Goal: Feedback & Contribution: Submit feedback/report problem

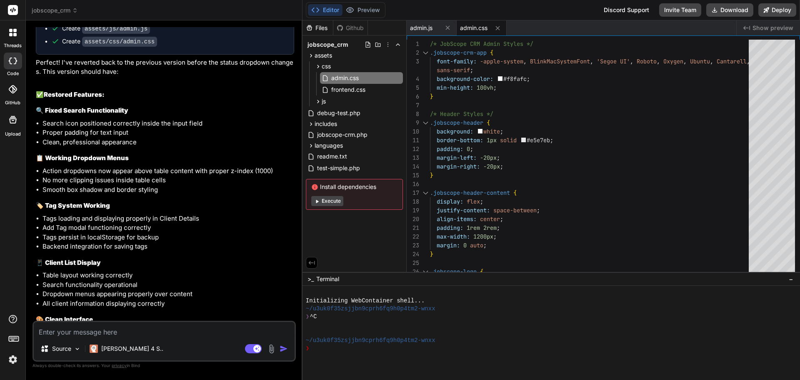
scroll to position [8245, 0]
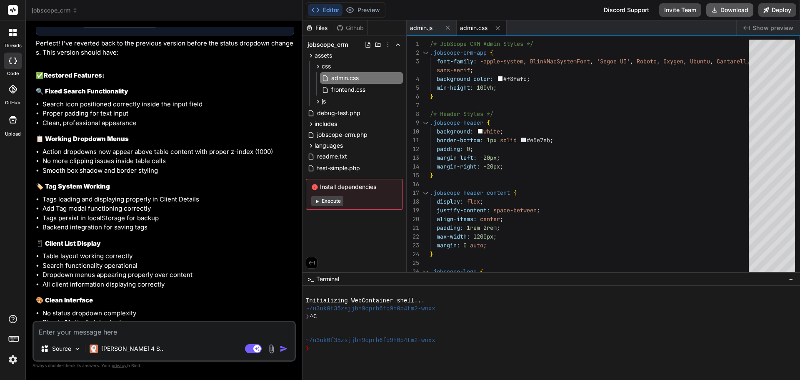
click at [736, 10] on button "Download" at bounding box center [729, 9] width 47 height 13
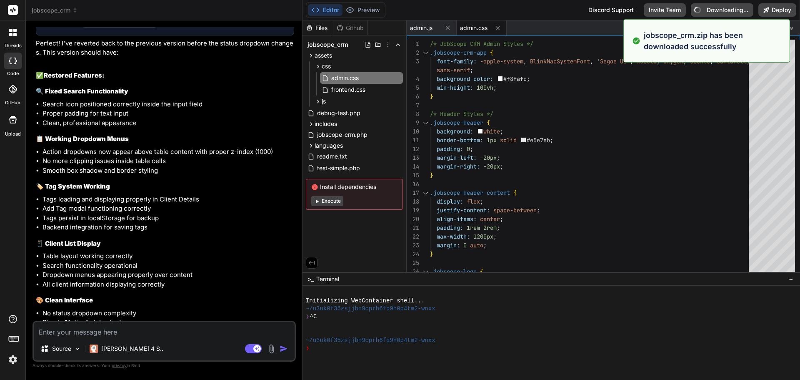
type textarea "x"
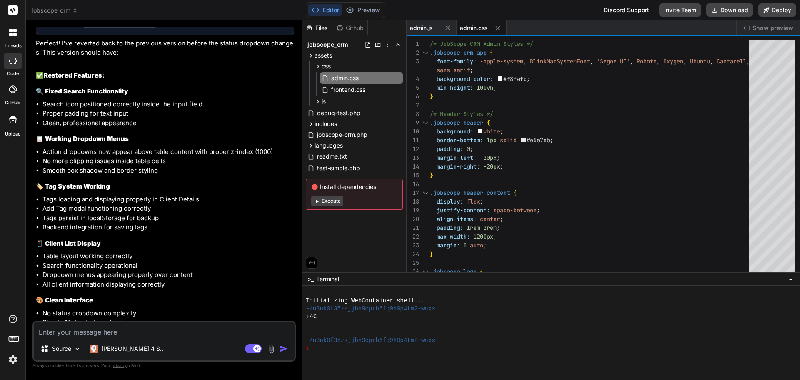
click at [100, 324] on textarea at bounding box center [164, 329] width 261 height 15
type textarea "n"
type textarea "x"
type textarea "no"
type textarea "x"
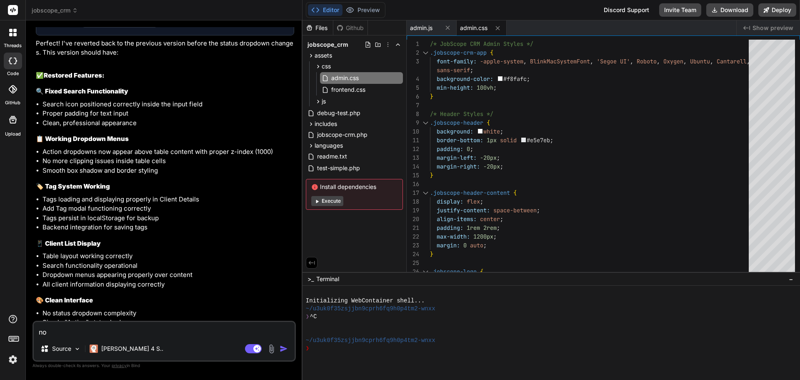
type textarea "nop"
type textarea "x"
type textarea "nope"
type textarea "x"
type textarea "nope"
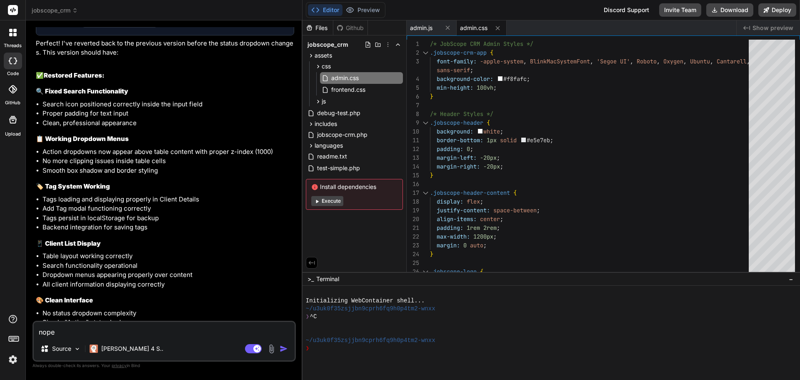
type textarea "x"
type textarea "nope s"
type textarea "x"
type textarea "nope st"
type textarea "x"
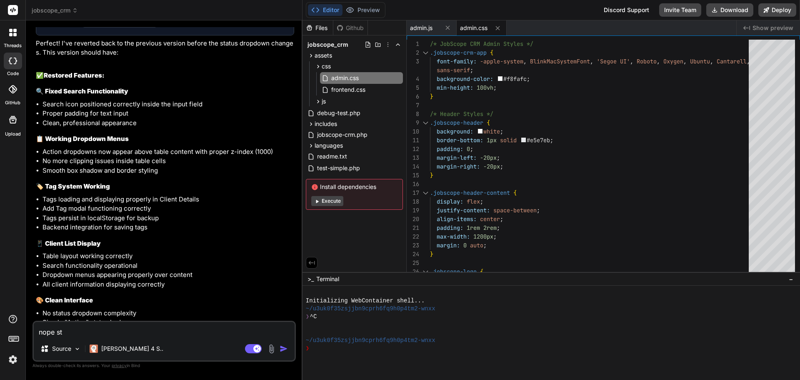
type textarea "nope sti"
type textarea "x"
type textarea "nope stil"
type textarea "x"
type textarea "nope still"
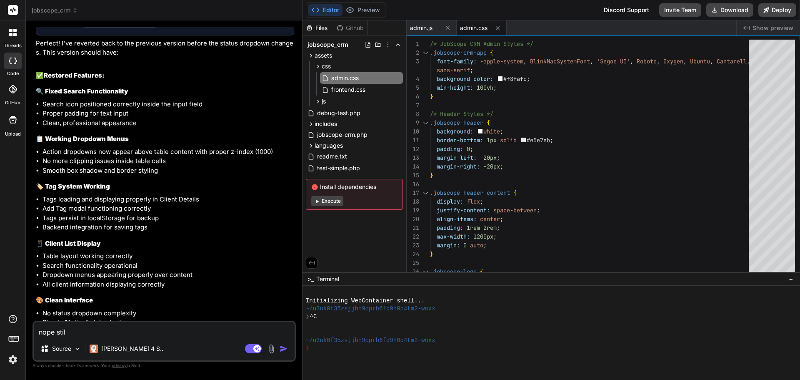
type textarea "x"
type textarea "nope still"
type textarea "x"
type textarea "nope still n"
type textarea "x"
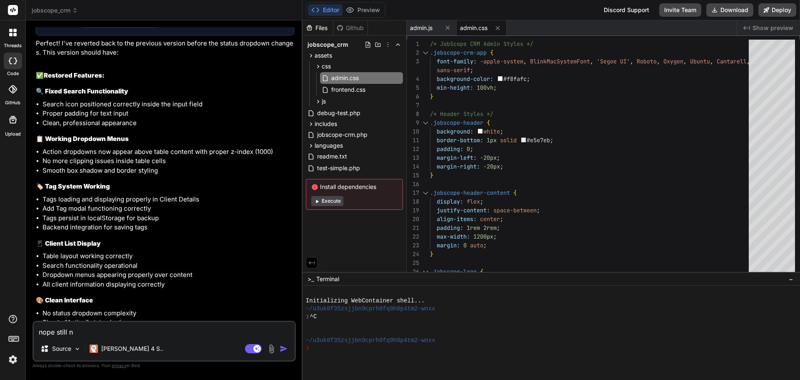
type textarea "nope still no"
type textarea "x"
type textarea "nope still [PERSON_NAME]"
type textarea "x"
type textarea "nope still no"
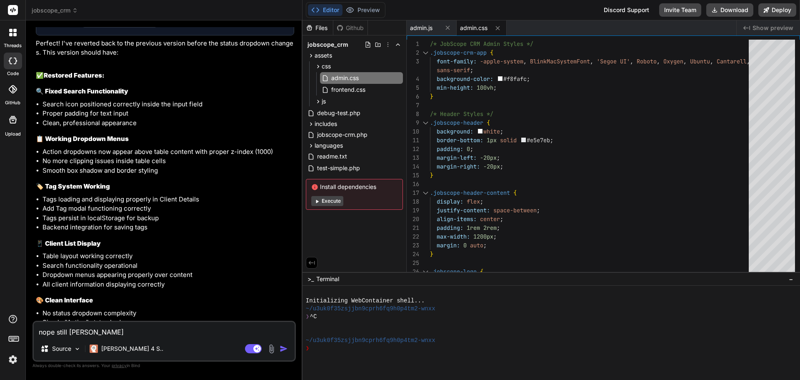
type textarea "x"
type textarea "nope still not"
type textarea "x"
type textarea "nope still not"
type textarea "x"
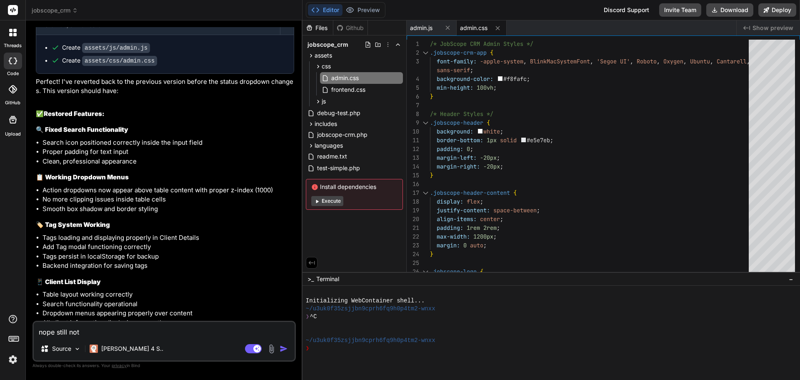
scroll to position [8078, 0]
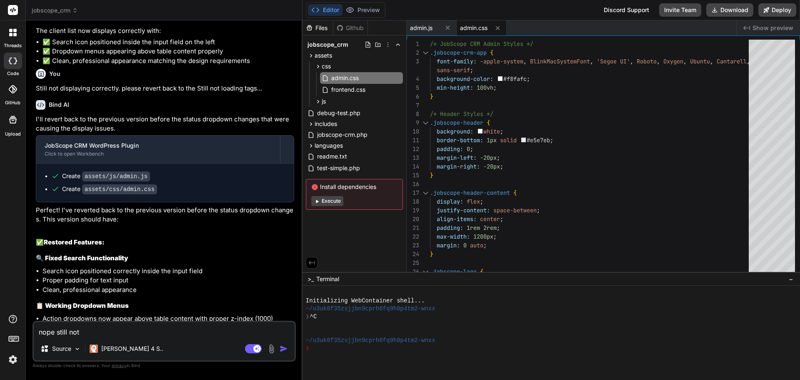
type textarea "nope still not w"
type textarea "x"
type textarea "nope still not wo"
type textarea "x"
type textarea "nope still not wor"
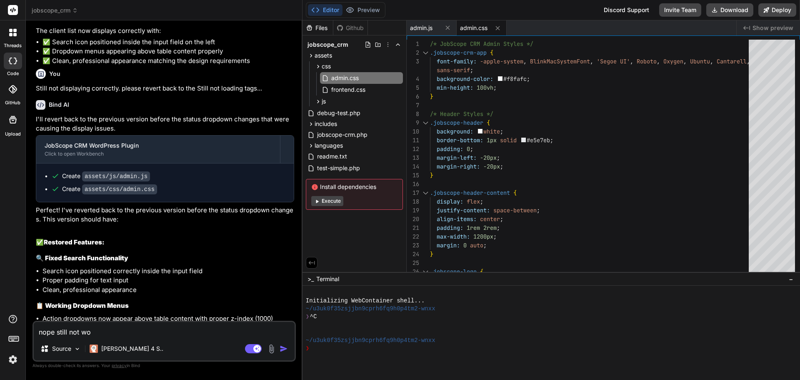
type textarea "x"
type textarea "nope still not work"
type textarea "x"
type textarea "nope still not work"
type textarea "x"
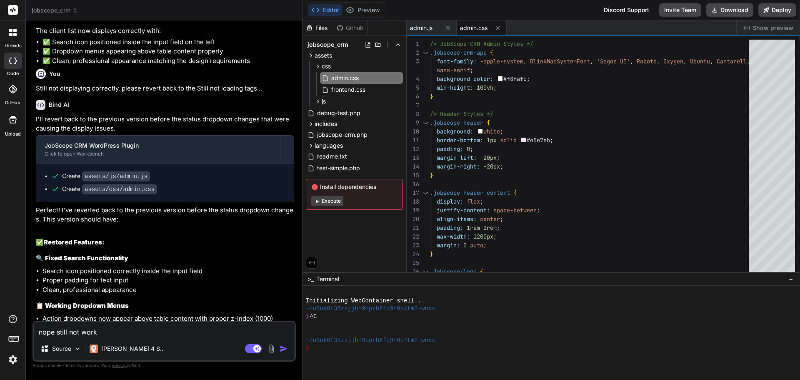
type textarea "nope still not work I"
type textarea "x"
type textarea "nope still not work I"
type textarea "x"
type textarea "nope still not work I d"
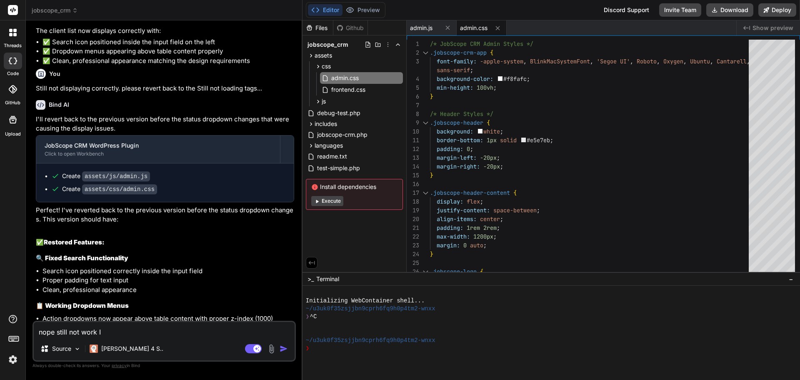
type textarea "x"
type textarea "nope still not work I do"
type textarea "x"
type textarea "nope still not work I don"
type textarea "x"
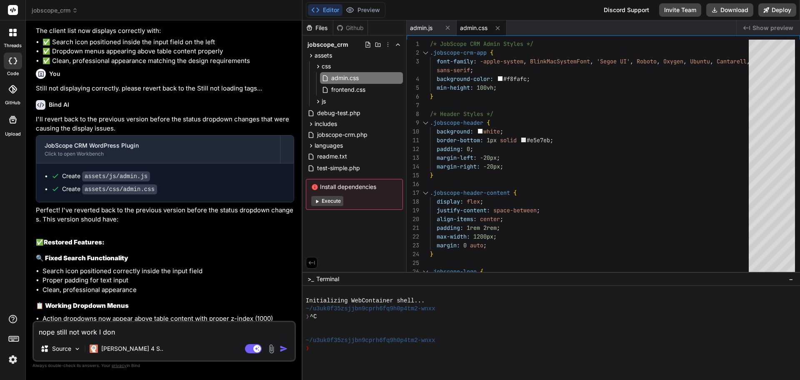
type textarea "nope still not work I dont"
type textarea "x"
type textarea "nope still not work I dont"
type textarea "x"
type textarea "nope still not work I dont k"
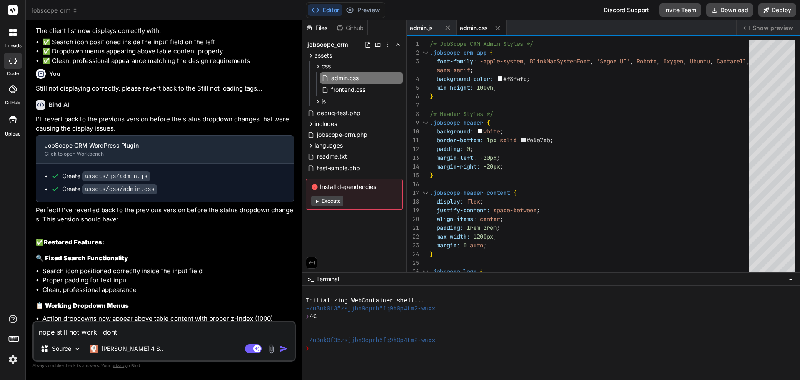
type textarea "x"
type textarea "nope still not work I dont kn"
type textarea "x"
type textarea "nope still not work I dont knw"
type textarea "x"
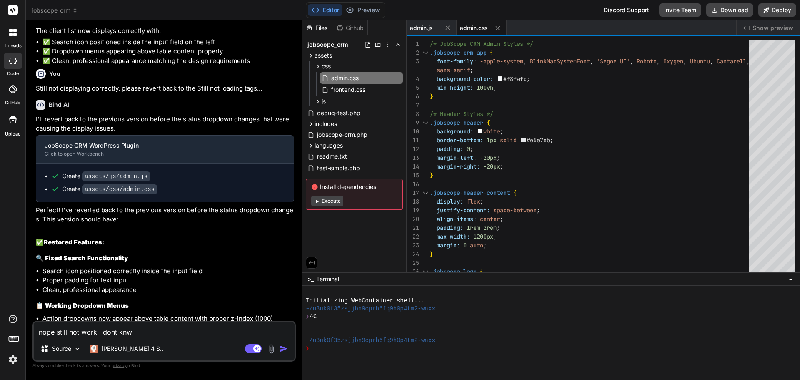
type textarea "nope still not work I dont knwo"
type textarea "x"
type textarea "nope still not work I dont knwo"
type textarea "x"
type textarea "nope still not work I dont knwo"
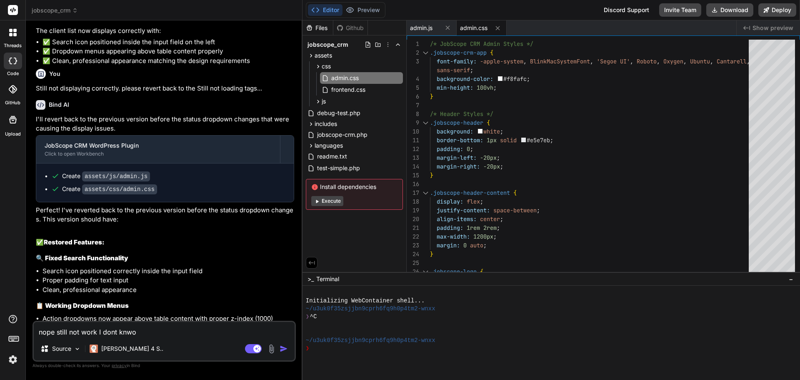
type textarea "x"
type textarea "nope still not work I dont knw"
type textarea "x"
type textarea "nope still not work I dont kn"
type textarea "x"
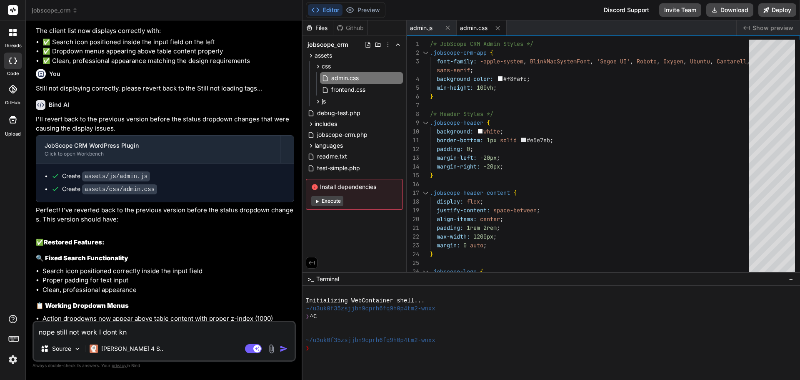
type textarea "nope still not work I dont kno"
type textarea "x"
type textarea "nope still not work I dont knot"
type textarea "x"
type textarea "nope still not work I dont knot"
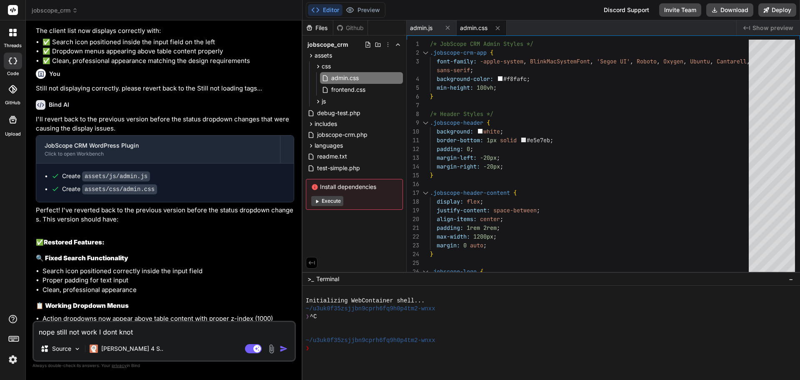
type textarea "x"
type textarea "nope still not work I dont knot"
type textarea "x"
type textarea "nope still not work I dont knotw"
type textarea "x"
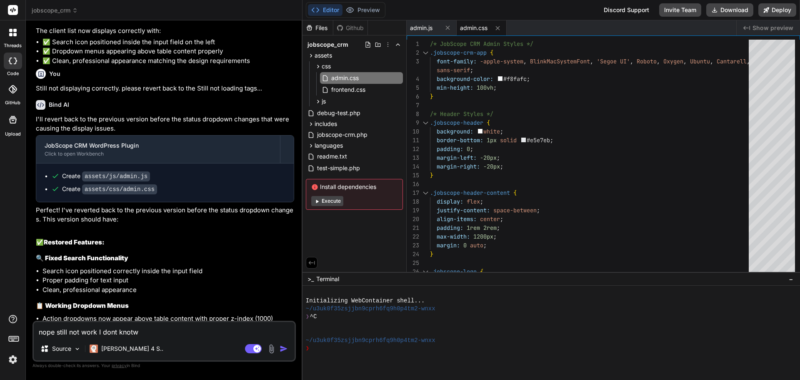
type textarea "nope still not work I dont knotw"
type textarea "x"
type textarea "nope still not work I dont knotw w"
type textarea "x"
type textarea "nope still not work I dont knotw wh"
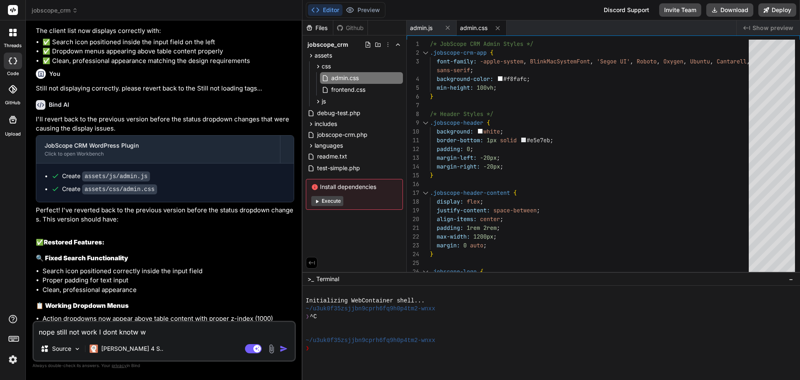
type textarea "x"
type textarea "nope still not work I dont knotw wha"
type textarea "x"
type textarea "nope still not work I dont knotw wh"
type textarea "x"
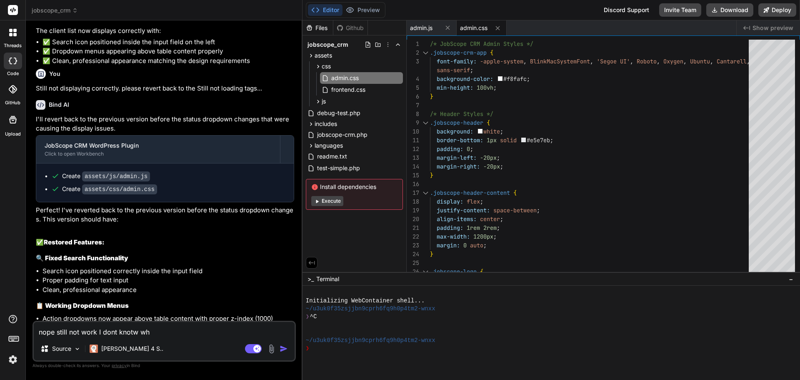
type textarea "nope still not work I dont knotw w"
type textarea "x"
type textarea "nope still not work I dont knotw"
type textarea "x"
type textarea "nope still not work I dont knotw"
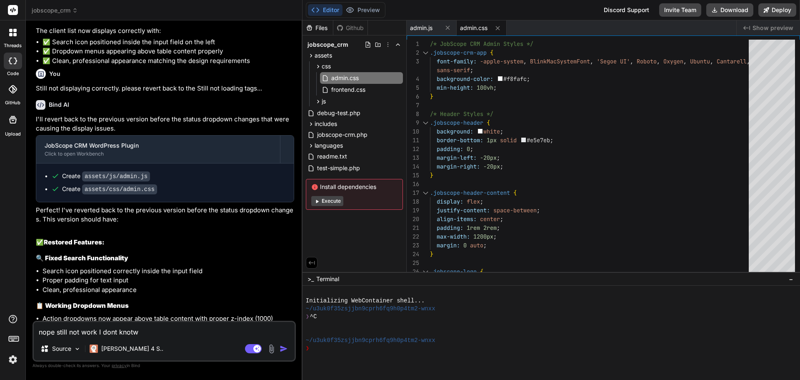
type textarea "x"
type textarea "nope still not work I dont knot"
type textarea "x"
type textarea "nope still not work I dont kno"
type textarea "x"
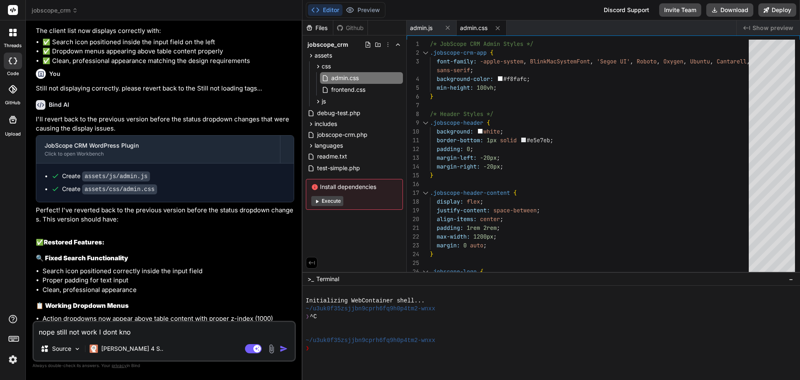
type textarea "nope still not work I dont know"
type textarea "x"
type textarea "nope still not work I dont know"
type textarea "x"
type textarea "nope still not work I dont know y"
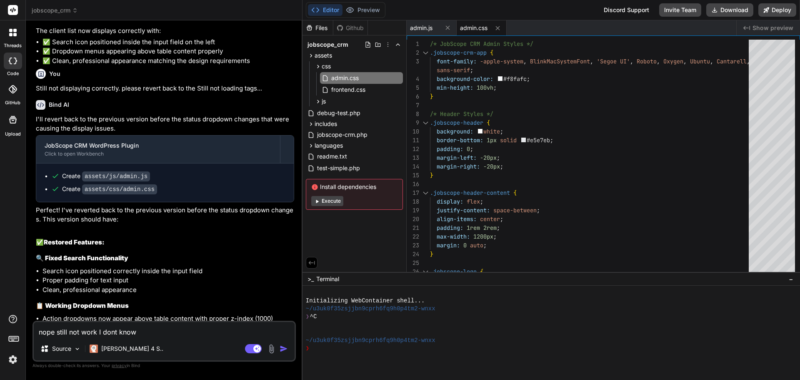
type textarea "x"
type textarea "nope still not work I dont know yo"
type textarea "x"
type textarea "nope still not work I dont know you"
type textarea "x"
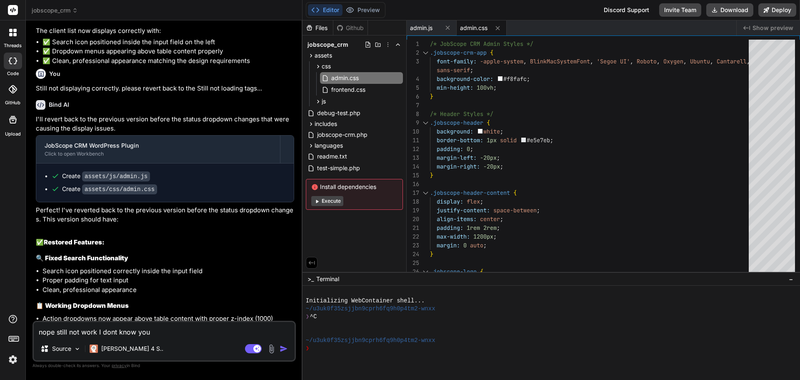
type textarea "nope still not work I dont know you"
type textarea "x"
type textarea "nope still not work I dont know you d"
type textarea "x"
type textarea "nope still not work I dont know you di"
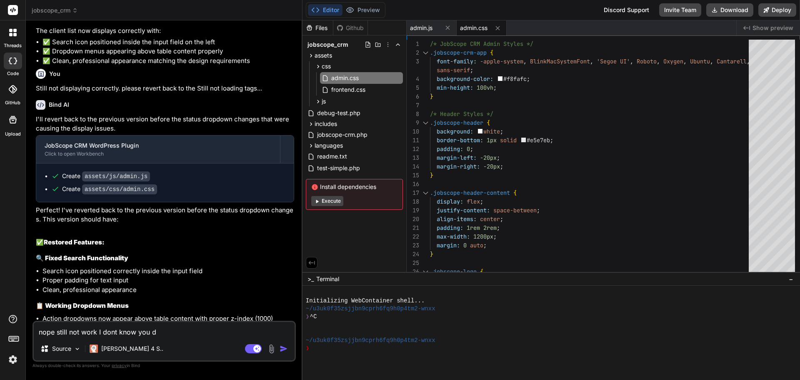
type textarea "x"
type textarea "nope still not work I dont know you did"
type textarea "x"
type textarea "nope still not work I dont know you did"
type textarea "x"
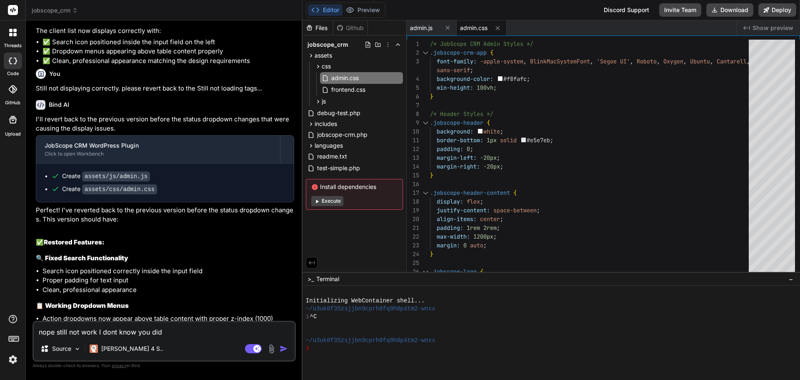
type textarea "nope still not work I dont know you did b"
type textarea "x"
type textarea "nope still not work I dont know you did bu"
type textarea "x"
type textarea "nope still not work I dont know you did but"
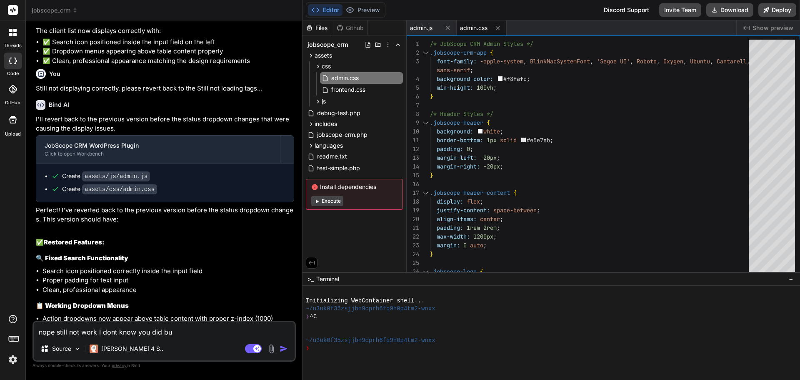
type textarea "x"
type textarea "nope still not work I dont know you did but"
type textarea "x"
type textarea "nope still not work I dont know you did but y"
type textarea "x"
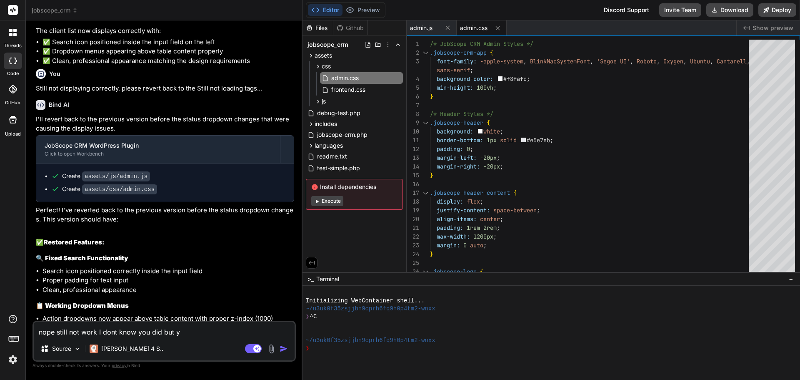
type textarea "nope still not work I dont know you did but yo"
type textarea "x"
type textarea "nope still not work I dont know you did but you"
type textarea "x"
type textarea "nope still not work I dont know you did but you"
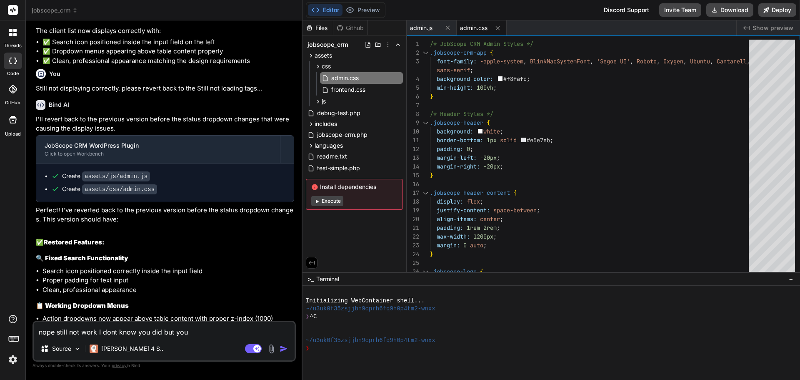
type textarea "x"
type textarea "nope still not work I dont know you did but you n"
type textarea "x"
type textarea "nope still not work I dont know you did but you ne"
type textarea "x"
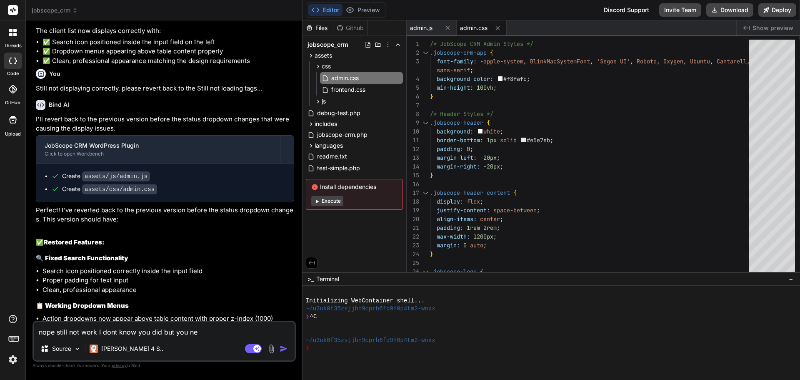
type textarea "nope still not work I dont know you did but you nee"
type textarea "x"
type textarea "nope still not work I dont know you did but you need"
type textarea "x"
type textarea "nope still not work I dont know you did but you need"
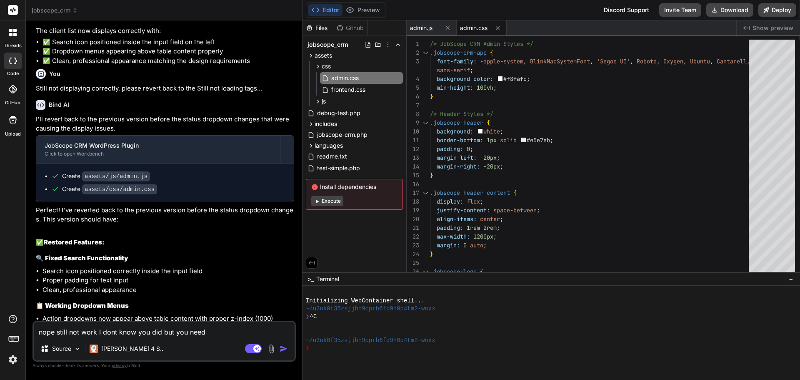
type textarea "x"
type textarea "nope still not work I dont know you did but you need t"
type textarea "x"
type textarea "nope still not work I dont know you did but you need to"
type textarea "x"
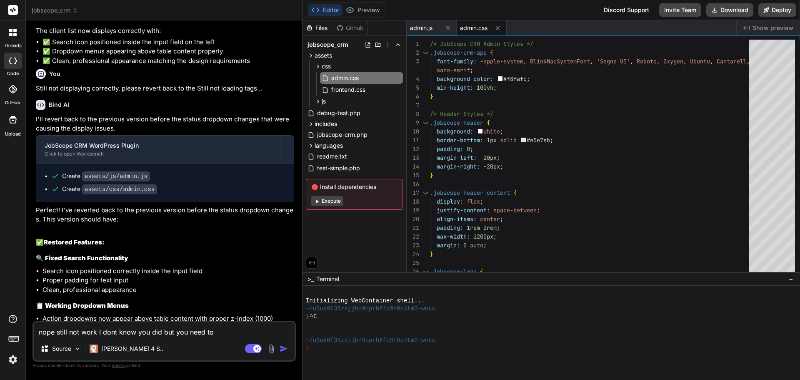
type textarea "nope still not work I dont know you did but you need to"
type textarea "x"
type textarea "nope still not work I dont know you did but you need to r"
type textarea "x"
type textarea "nope still not work I dont know you did but you need to re"
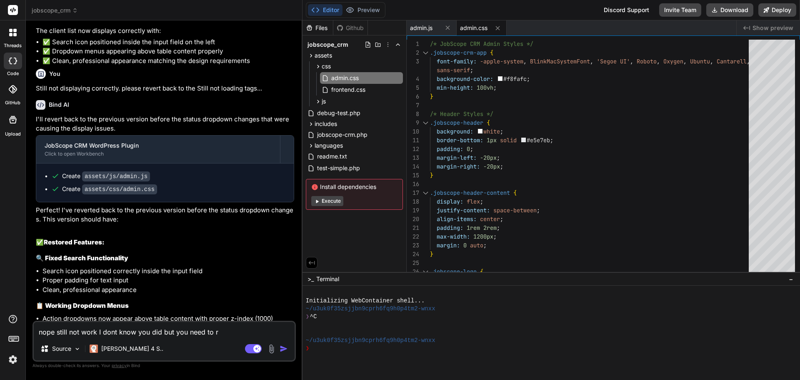
type textarea "x"
type textarea "nope still not work I dont know you did but you need to rev"
type textarea "x"
type textarea "nope still not work I dont know you did but you need to reve"
type textarea "x"
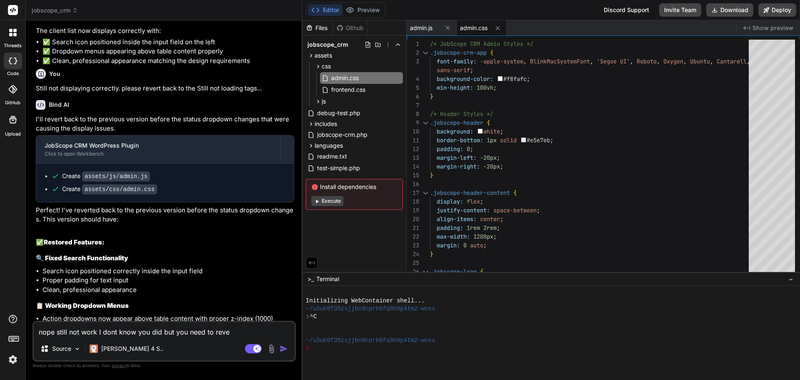
type textarea "nope still not work I dont know you did but you need to rever"
type textarea "x"
type textarea "nope still not work I dont know you did but you need to revert"
type textarea "x"
type textarea "nope still not work I dont know you did but you need to revert"
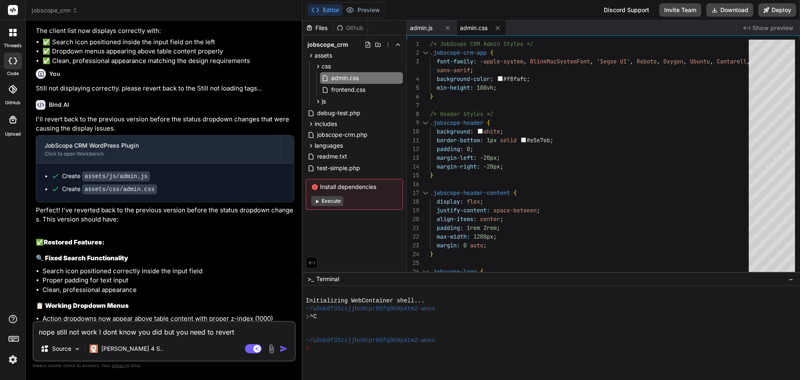
type textarea "x"
type textarea "nope still not work I dont know you did but you need to revert b"
type textarea "x"
type textarea "nope still not work I dont know you did but you need to revert ba"
type textarea "x"
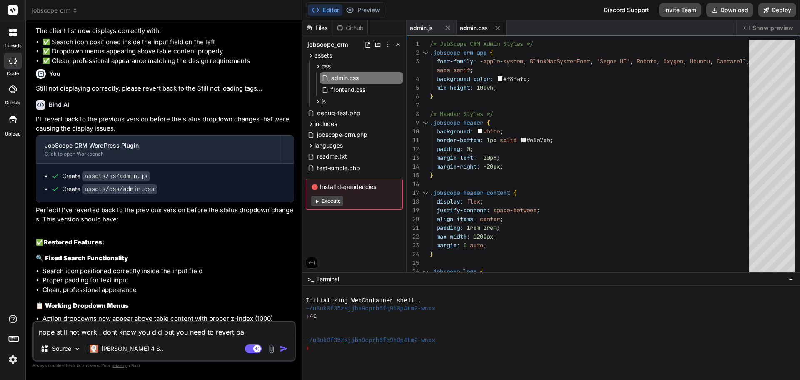
type textarea "nope still not work I dont know you did but you need to revert bac"
type textarea "x"
type textarea "nope still not work I dont know you did but you need to revert back"
type textarea "x"
type textarea "nope still not work I dont know you did but you need to revert back"
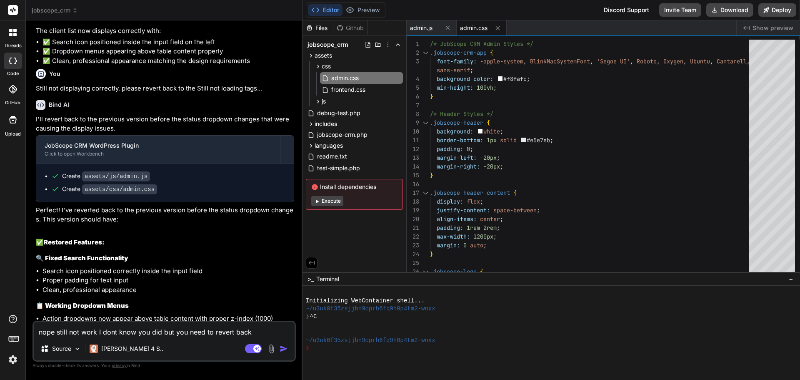
type textarea "x"
type textarea "nope still not work I dont know you did but you need to revert back t"
type textarea "x"
type textarea "nope still not work I dont know you did but you need to revert back to"
type textarea "x"
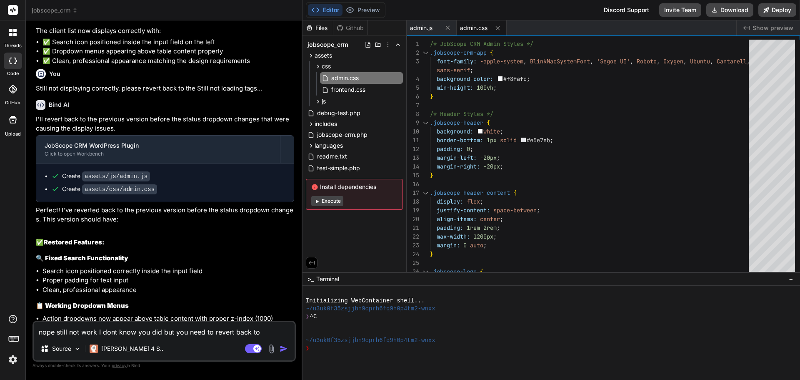
type textarea "nope still not work I dont know you did but you need to revert back to"
type textarea "x"
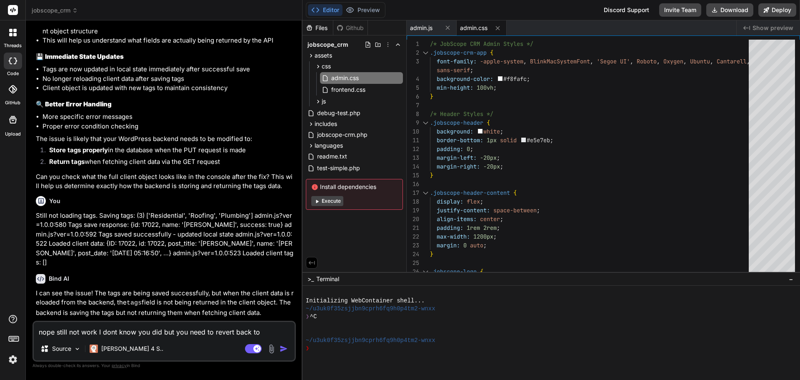
scroll to position [5202, 0]
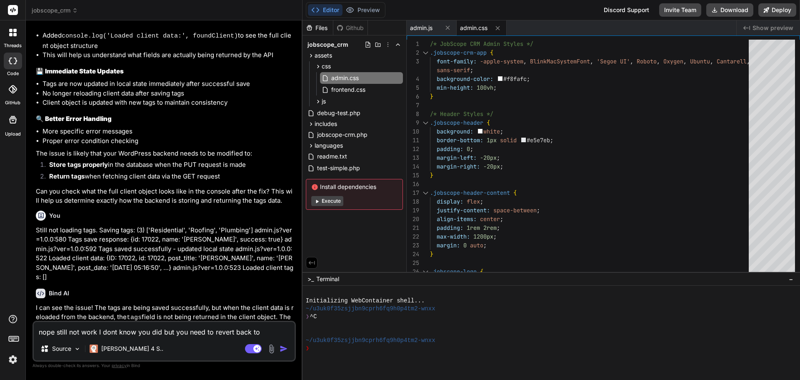
click at [37, 225] on p "Still not loading tags. Saving tags: (3) ['Residential', 'Roofing', 'Plumbing']…" at bounding box center [165, 253] width 258 height 56
click at [38, 212] on icon at bounding box center [41, 215] width 7 height 7
drag, startPoint x: 70, startPoint y: 241, endPoint x: 37, endPoint y: 193, distance: 58.6
click at [37, 225] on p "Still not loading tags. Saving tags: (3) ['Residential', 'Roofing', 'Plumbing']…" at bounding box center [165, 253] width 258 height 56
copy p "Still not loading tags. Saving tags: (3) ['Residential', 'Roofing', 'Plumbing']…"
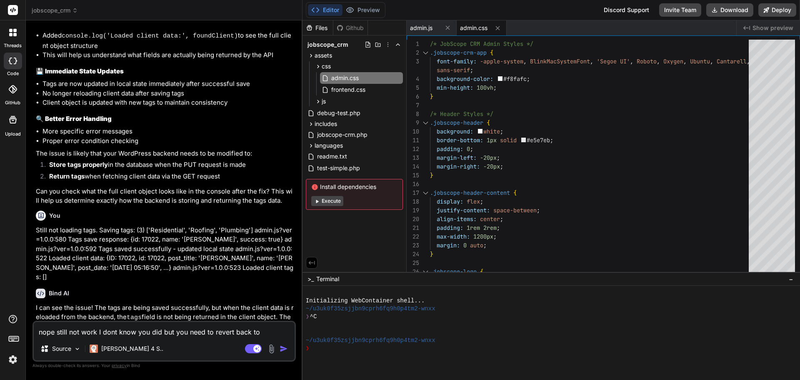
click at [55, 332] on textarea "nope still not work I dont know you did but you need to revert back to" at bounding box center [164, 329] width 261 height 15
type textarea "nope, still not work I dont know you did but you need to revert back to"
type textarea "x"
click at [96, 332] on textarea "nope, still not work I dont know you did but you need to revert back to" at bounding box center [164, 329] width 261 height 15
type textarea "nope, still not worki I dont know you did but you need to revert back to"
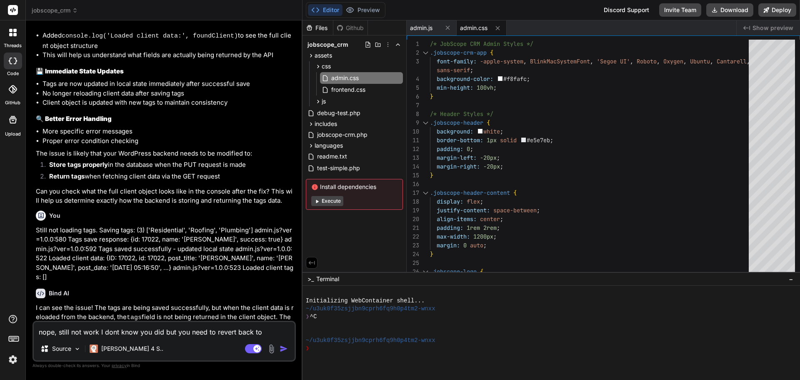
type textarea "x"
type textarea "nope, still not workin I dont know you did but you need to revert back to"
type textarea "x"
type textarea "nope, still not working I dont know you did but you need to revert back to"
type textarea "x"
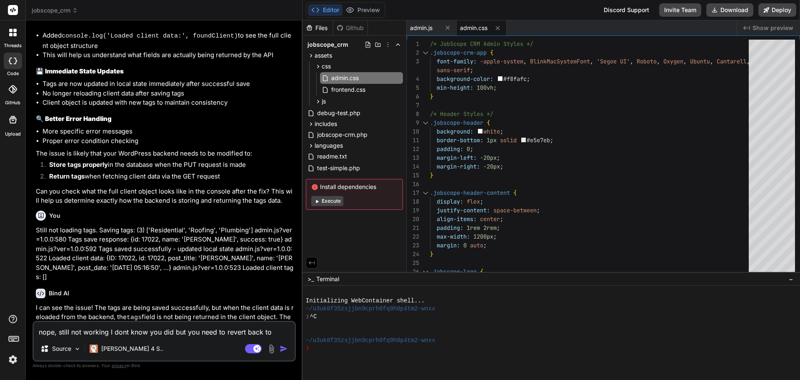
type textarea "nope, still not working I dont know you did but you need to revert back to w"
type textarea "x"
type textarea "nope, still not working I dont know you did but you need to revert back to wh"
type textarea "x"
type textarea "nope, still not working I dont know you did but you need to revert back to whe"
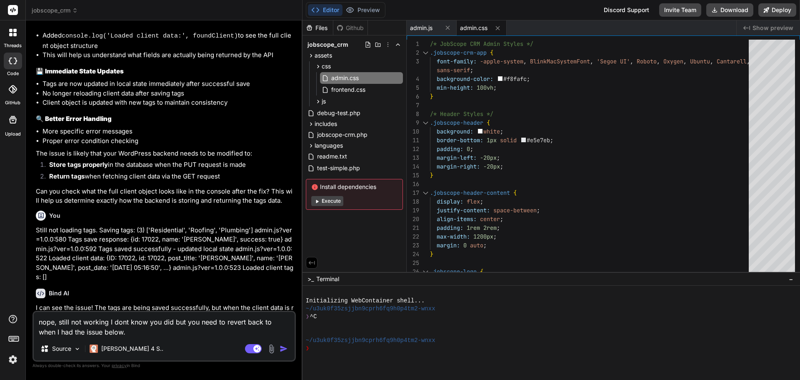
paste textarea "Still not loading tags. Saving tags: (3) ['Residential', 'Roofing', 'Plumbing']…"
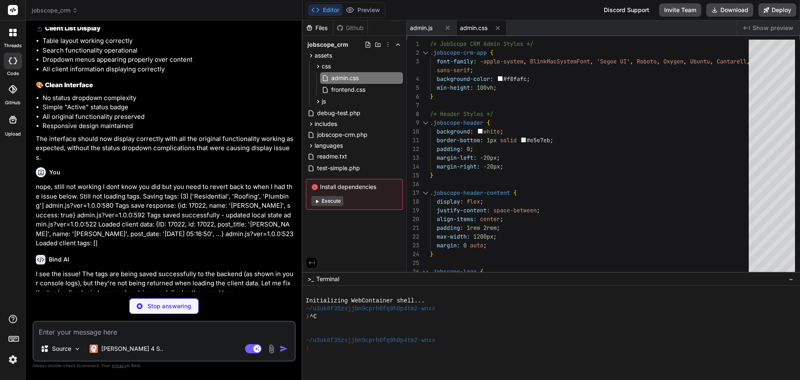
scroll to position [8463, 0]
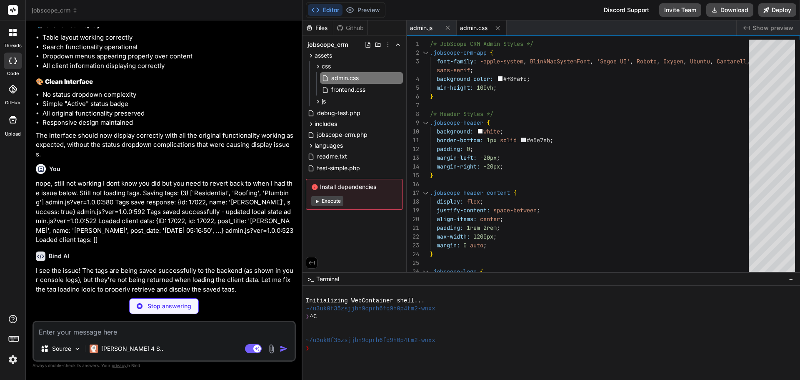
click at [168, 299] on div "Stop answering" at bounding box center [164, 306] width 70 height 16
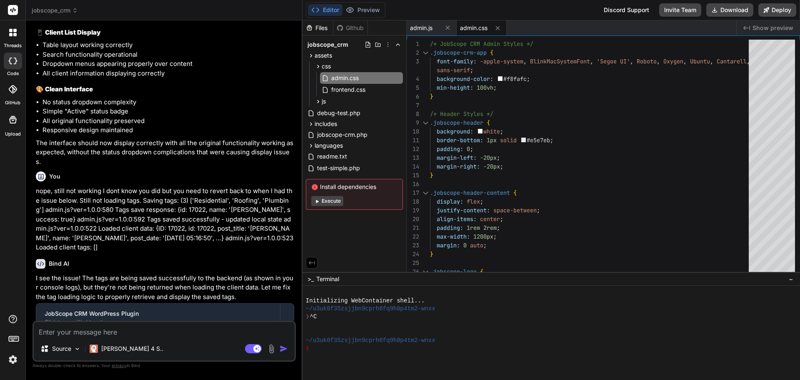
click at [129, 326] on textarea at bounding box center [164, 329] width 261 height 15
click at [45, 273] on p "I see the issue! The tags are being saved successfully to the backend (as shown…" at bounding box center [165, 287] width 258 height 28
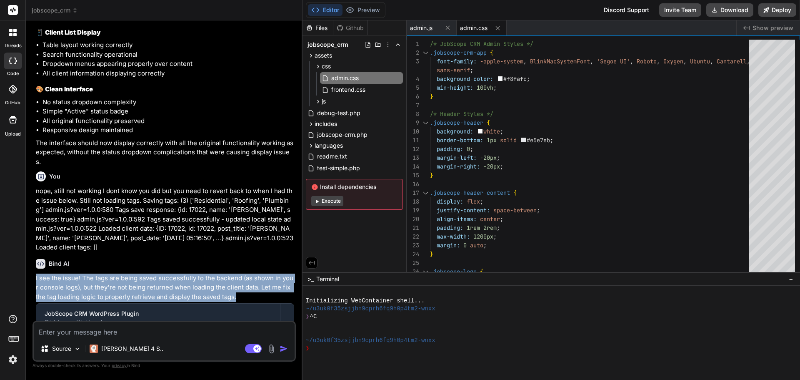
drag, startPoint x: 35, startPoint y: 218, endPoint x: 244, endPoint y: 240, distance: 210.4
click at [244, 240] on div "You When Edit Client button is selected a popup should appear like the image at…" at bounding box center [165, 173] width 262 height 293
copy p "I see the issue! The tags are being saved successfully to the backend (as shown…"
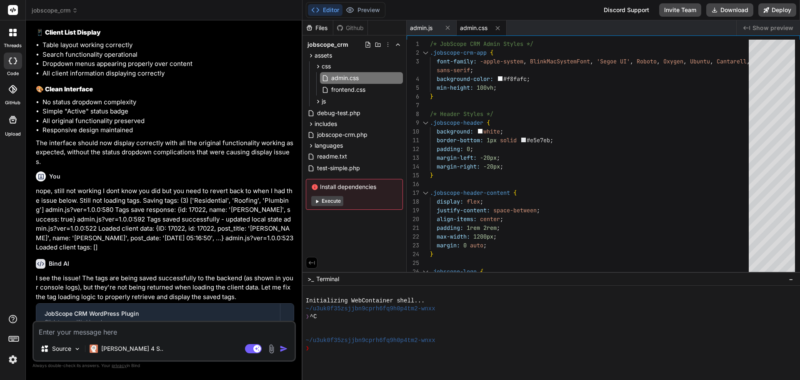
click at [143, 332] on textarea at bounding box center [164, 329] width 261 height 15
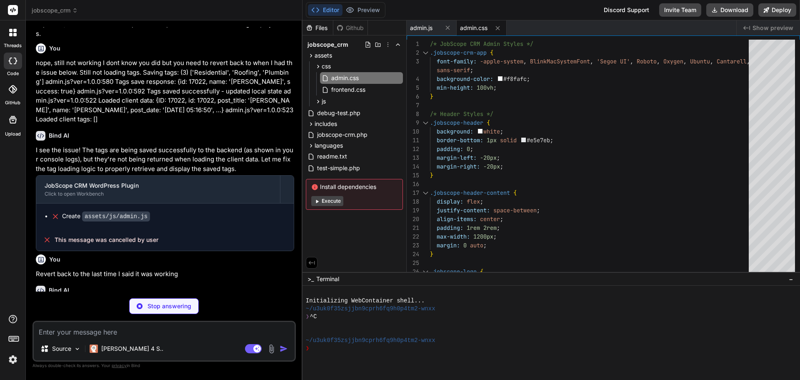
scroll to position [8609, 0]
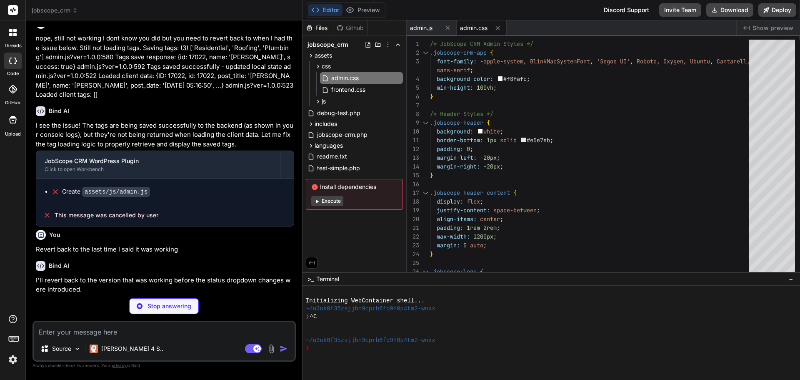
click at [13, 63] on icon at bounding box center [13, 61] width 8 height 7
click at [14, 41] on div at bounding box center [13, 33] width 18 height 18
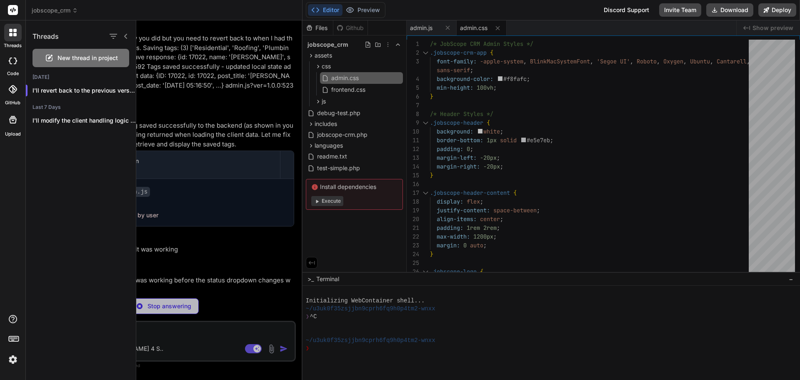
click at [203, 215] on div at bounding box center [468, 199] width 664 height 359
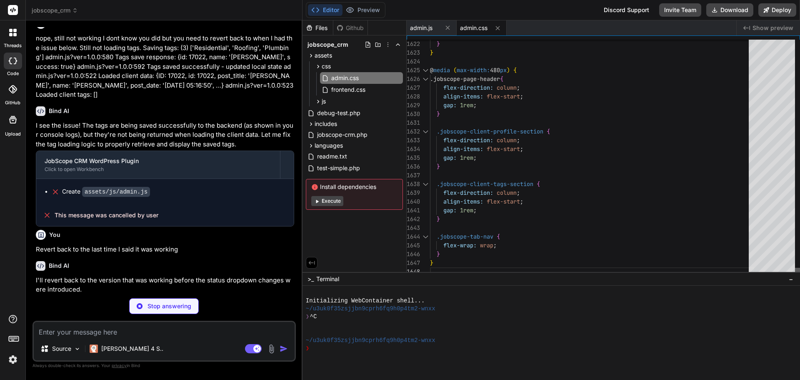
click at [795, 276] on div at bounding box center [797, 272] width 5 height 8
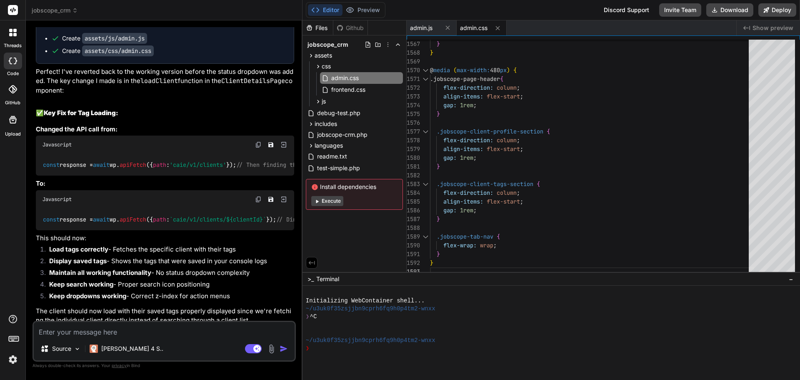
scroll to position [8876, 0]
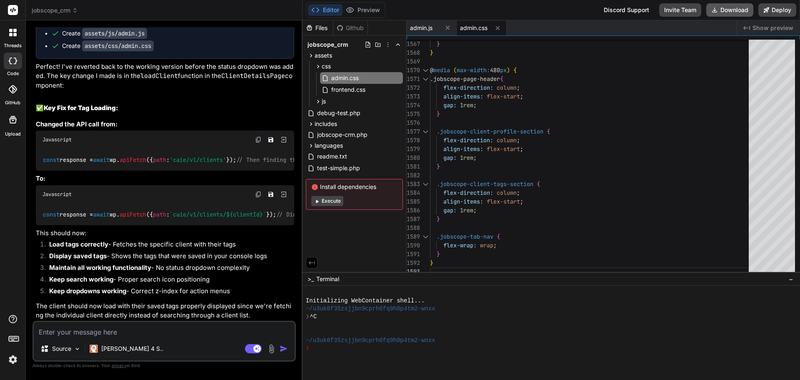
click at [733, 10] on button "Download" at bounding box center [729, 9] width 47 height 13
click at [53, 13] on span "jobscope_crm" at bounding box center [55, 10] width 46 height 8
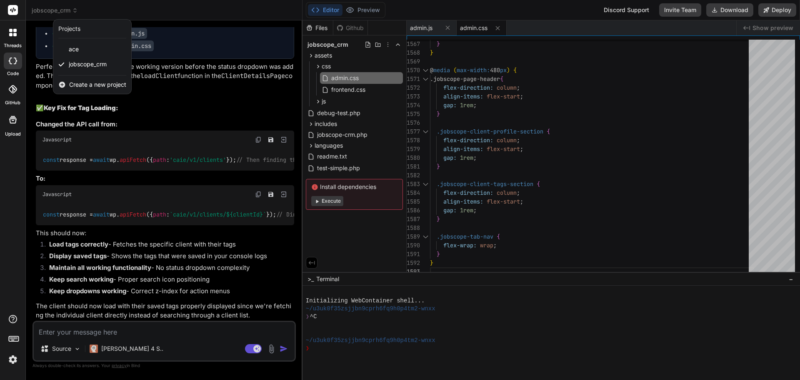
click at [387, 44] on div at bounding box center [400, 190] width 800 height 380
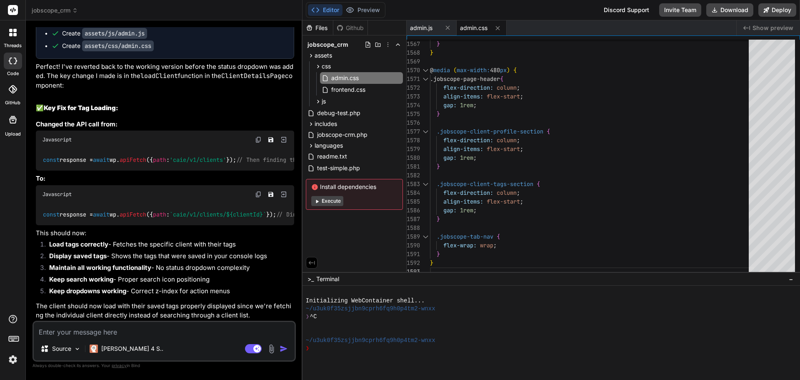
click at [387, 44] on icon at bounding box center [388, 44] width 7 height 7
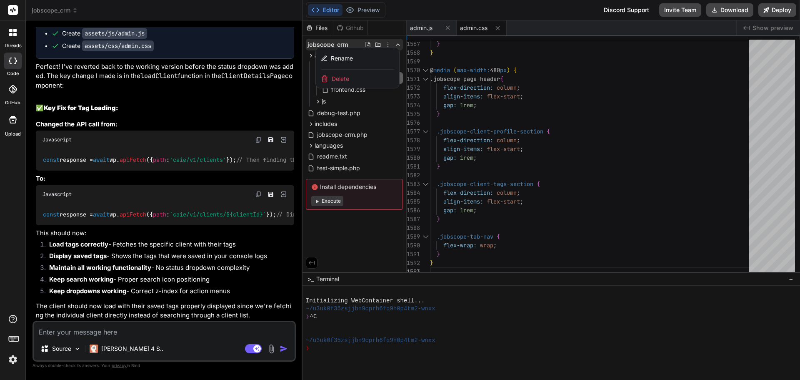
click at [340, 80] on span "Delete" at bounding box center [341, 79] width 18 height 8
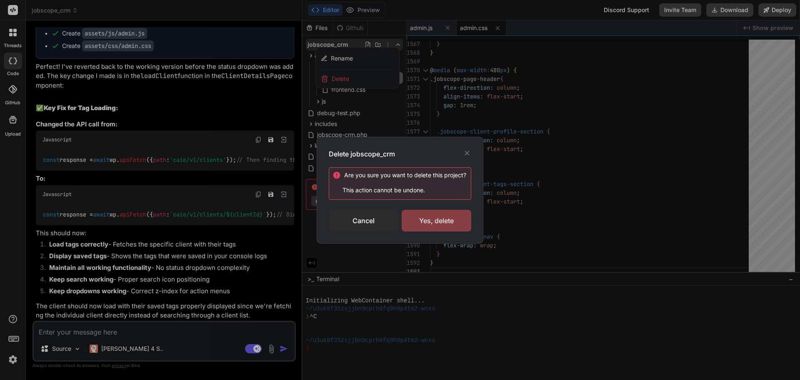
click at [428, 215] on div "Yes, delete" at bounding box center [437, 221] width 70 height 22
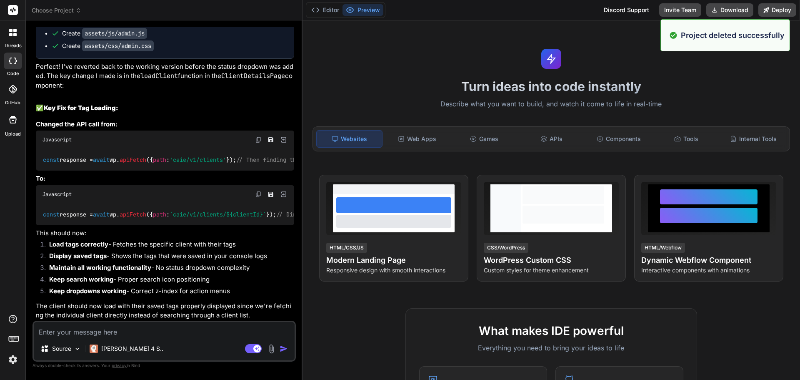
click at [8, 33] on div at bounding box center [13, 33] width 18 height 18
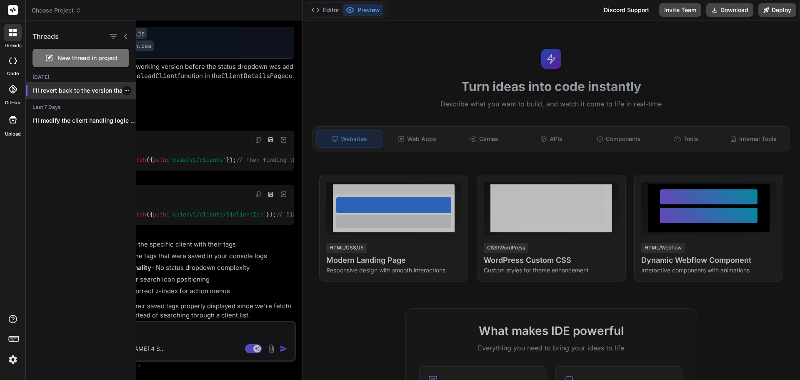
click at [124, 93] on icon "button" at bounding box center [126, 90] width 5 height 5
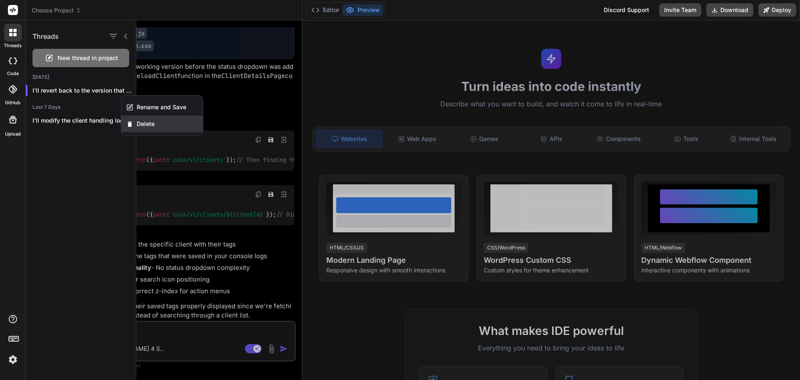
click at [155, 121] on div "Delete" at bounding box center [162, 123] width 82 height 17
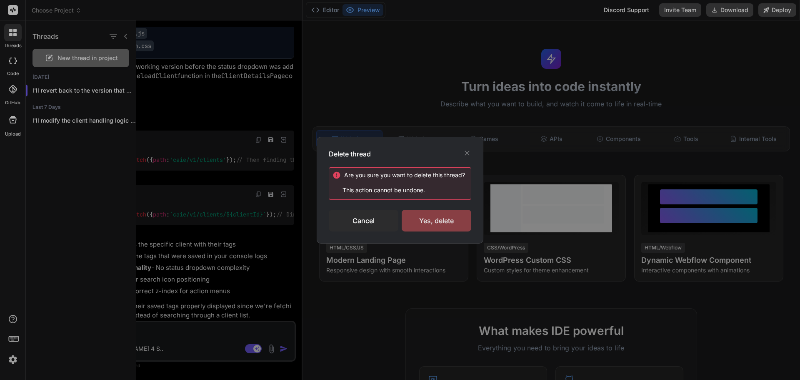
click at [432, 224] on div "Yes, delete" at bounding box center [437, 221] width 70 height 22
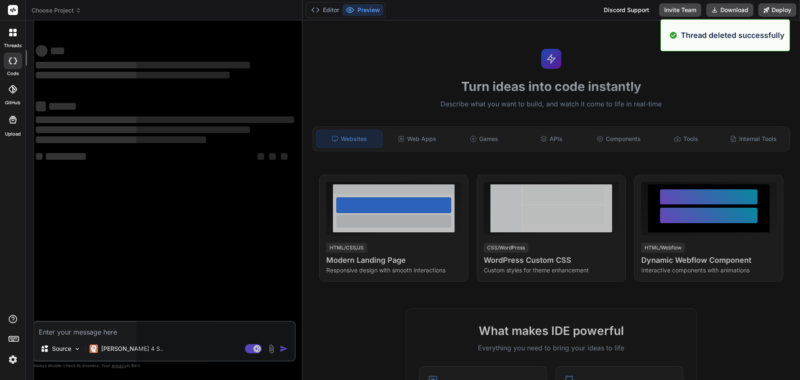
scroll to position [8, 0]
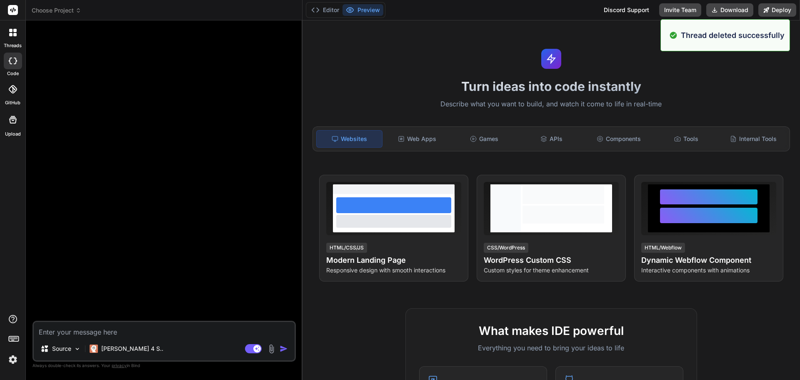
click at [15, 35] on icon at bounding box center [14, 34] width 3 height 3
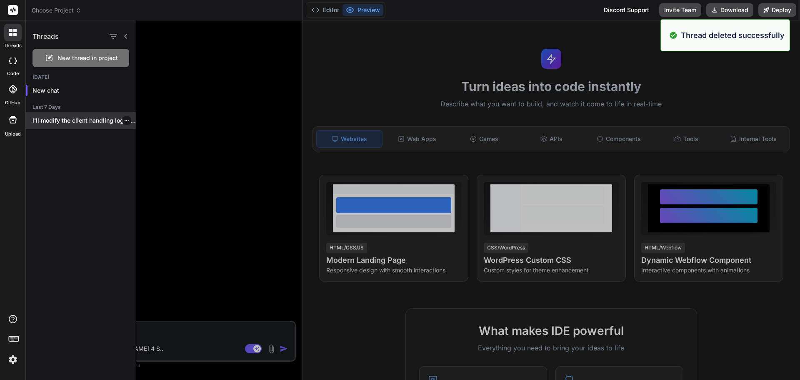
click at [70, 124] on p "I'll modify the client handling logic to..." at bounding box center [84, 120] width 103 height 8
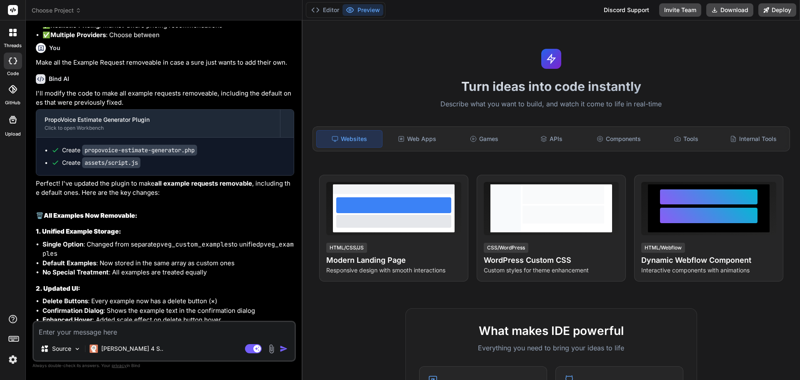
scroll to position [1331, 0]
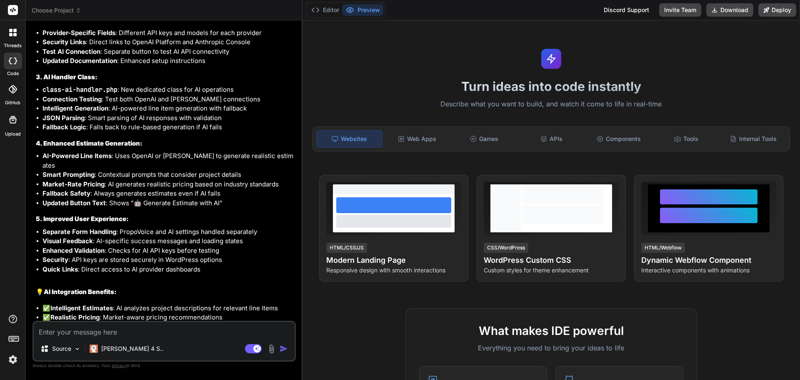
click at [70, 9] on span "Choose Project" at bounding box center [57, 10] width 50 height 8
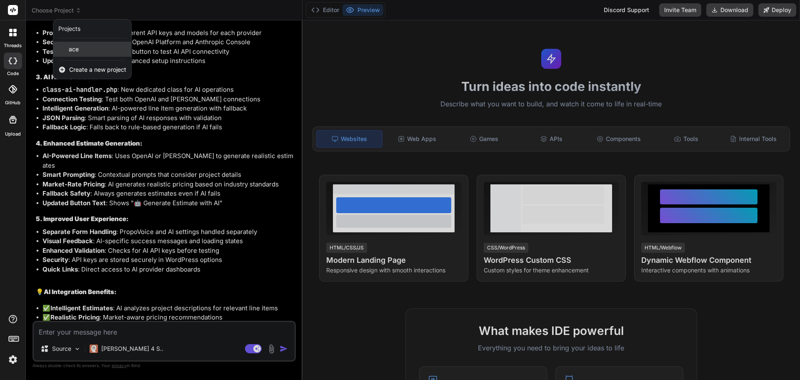
click at [79, 50] on div "ace" at bounding box center [92, 49] width 78 height 15
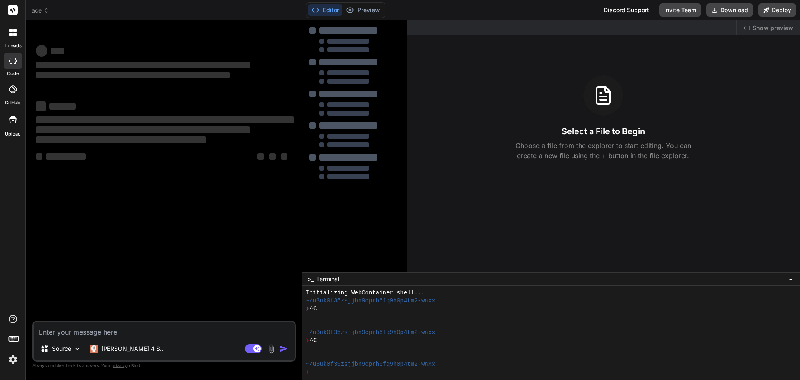
scroll to position [40, 0]
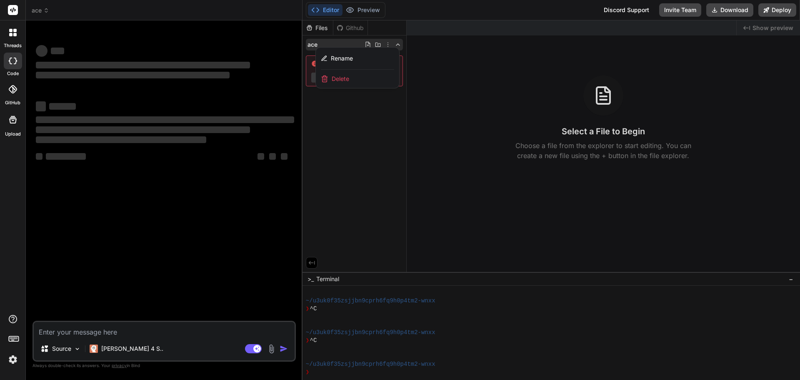
click at [361, 185] on div at bounding box center [552, 199] width 498 height 359
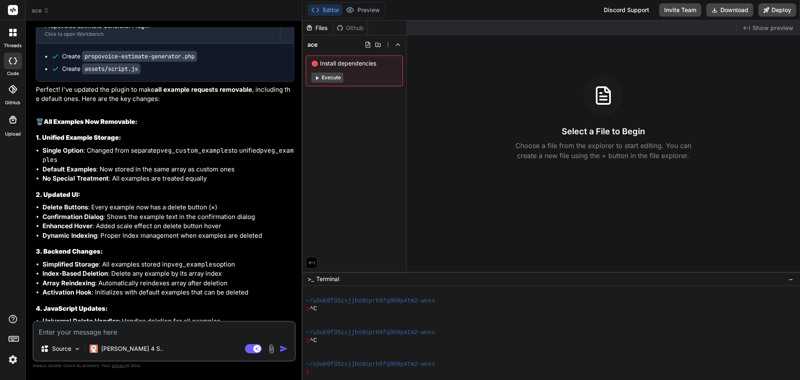
scroll to position [1876, 0]
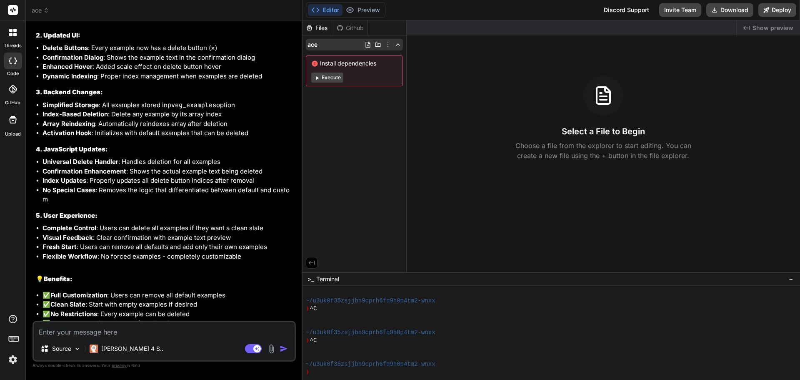
click at [312, 45] on span "ace" at bounding box center [313, 44] width 10 height 8
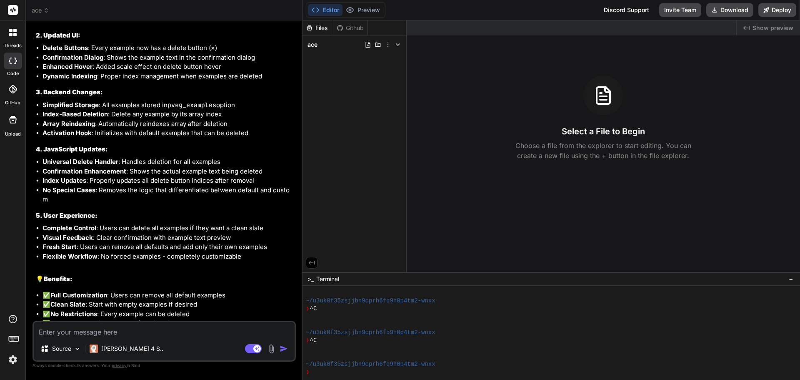
click at [319, 51] on div "ace" at bounding box center [355, 44] width 104 height 18
click at [325, 44] on div "ace" at bounding box center [354, 45] width 97 height 12
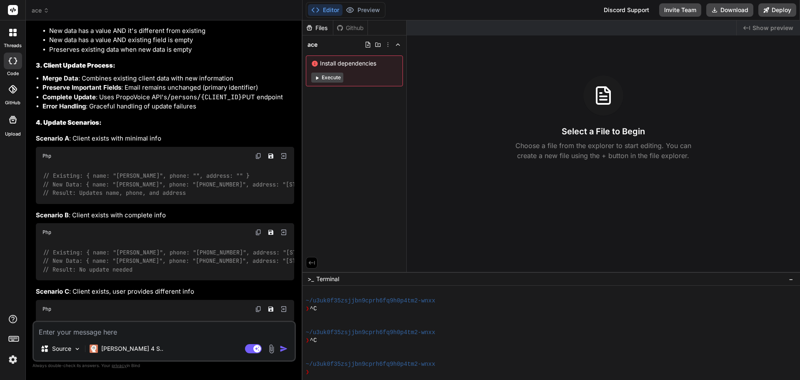
scroll to position [2581, 0]
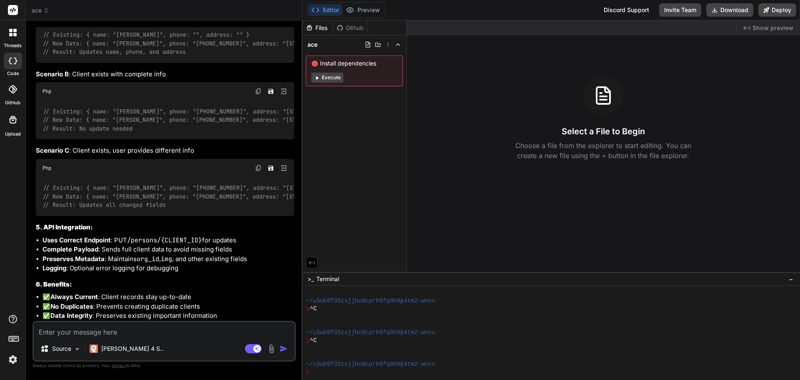
click at [38, 13] on span "ace" at bounding box center [41, 10] width 18 height 8
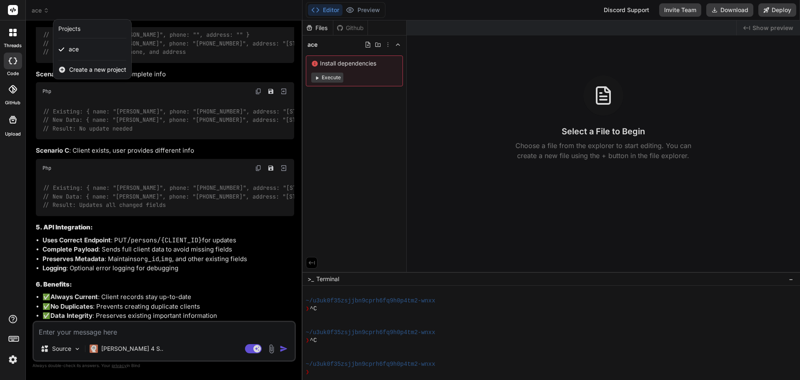
click at [398, 43] on div at bounding box center [400, 190] width 800 height 380
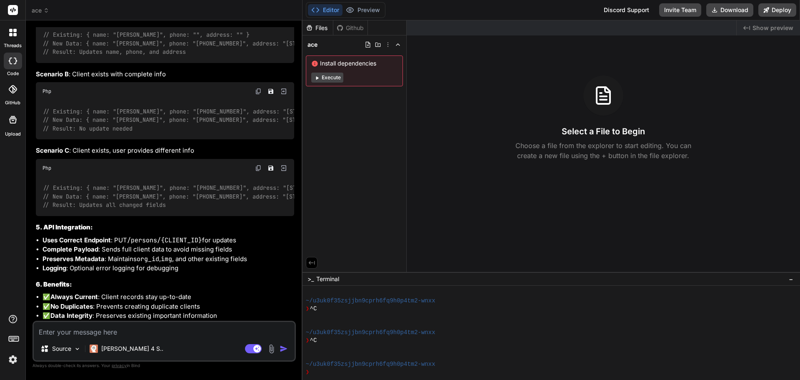
click at [398, 43] on icon at bounding box center [398, 44] width 7 height 7
click at [2, 42] on div "threads" at bounding box center [12, 34] width 25 height 29
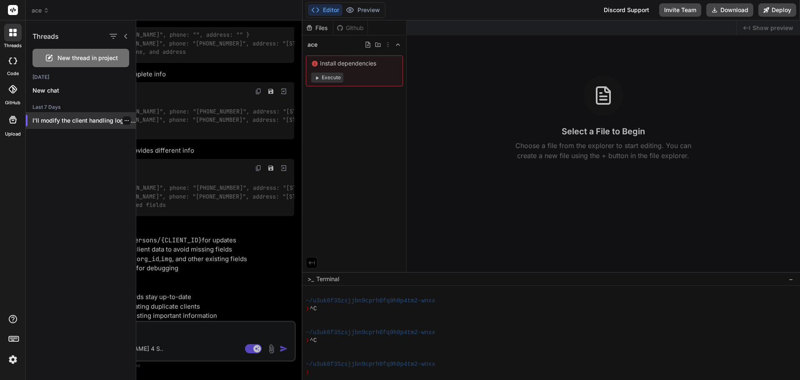
click at [73, 120] on p "I'll modify the client handling logic to..." at bounding box center [84, 120] width 103 height 8
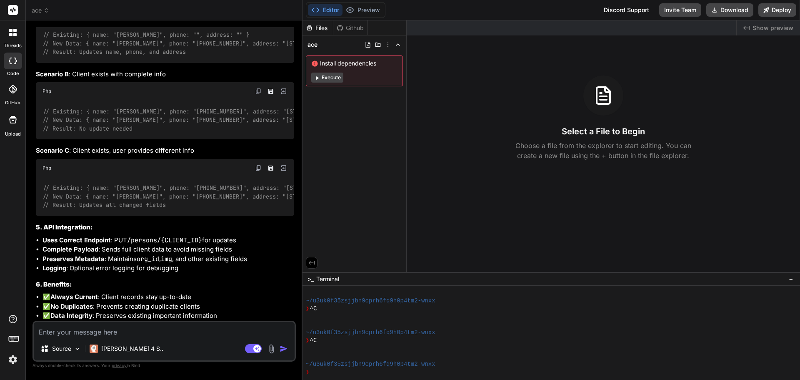
click at [108, 280] on h3 "6. Benefits:" at bounding box center [165, 285] width 258 height 10
click at [333, 16] on div "Editor Preview Disabled until preview for your project is generated" at bounding box center [346, 10] width 80 height 16
click at [328, 8] on button "Editor" at bounding box center [325, 10] width 35 height 12
click at [319, 25] on div "Files" at bounding box center [318, 28] width 30 height 8
click at [346, 29] on div "Github" at bounding box center [350, 28] width 34 height 8
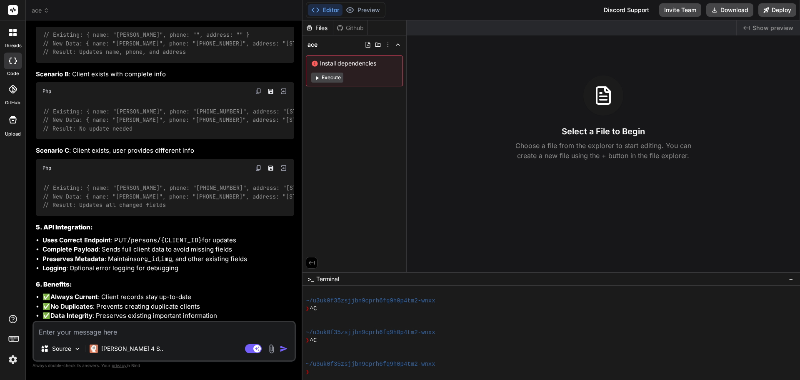
click at [309, 33] on div "Files" at bounding box center [318, 27] width 31 height 15
